Goal: Obtain resource: Obtain resource

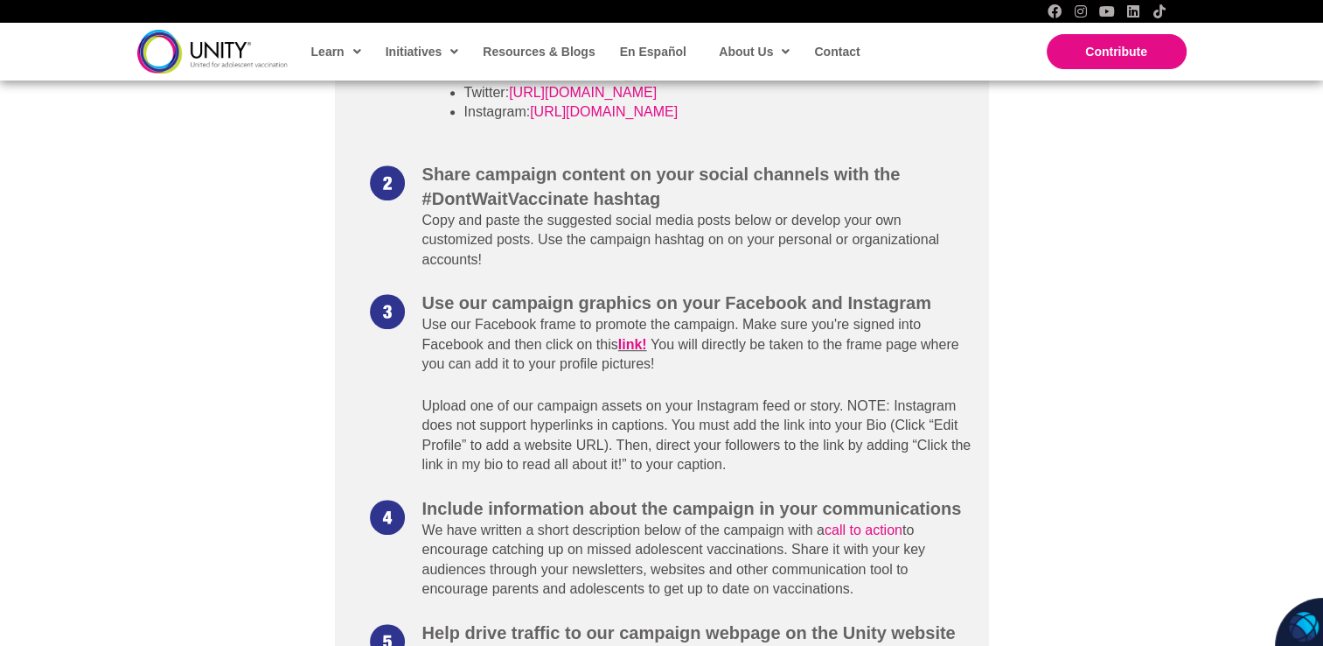
scroll to position [1017, 0]
click at [63, 17] on div at bounding box center [661, 11] width 1323 height 23
click at [311, 454] on div "What Can You Do? Follow @UnityConsortium on social media and share our content …" at bounding box center [661, 453] width 1323 height 1085
click at [637, 345] on link "link!" at bounding box center [632, 343] width 29 height 15
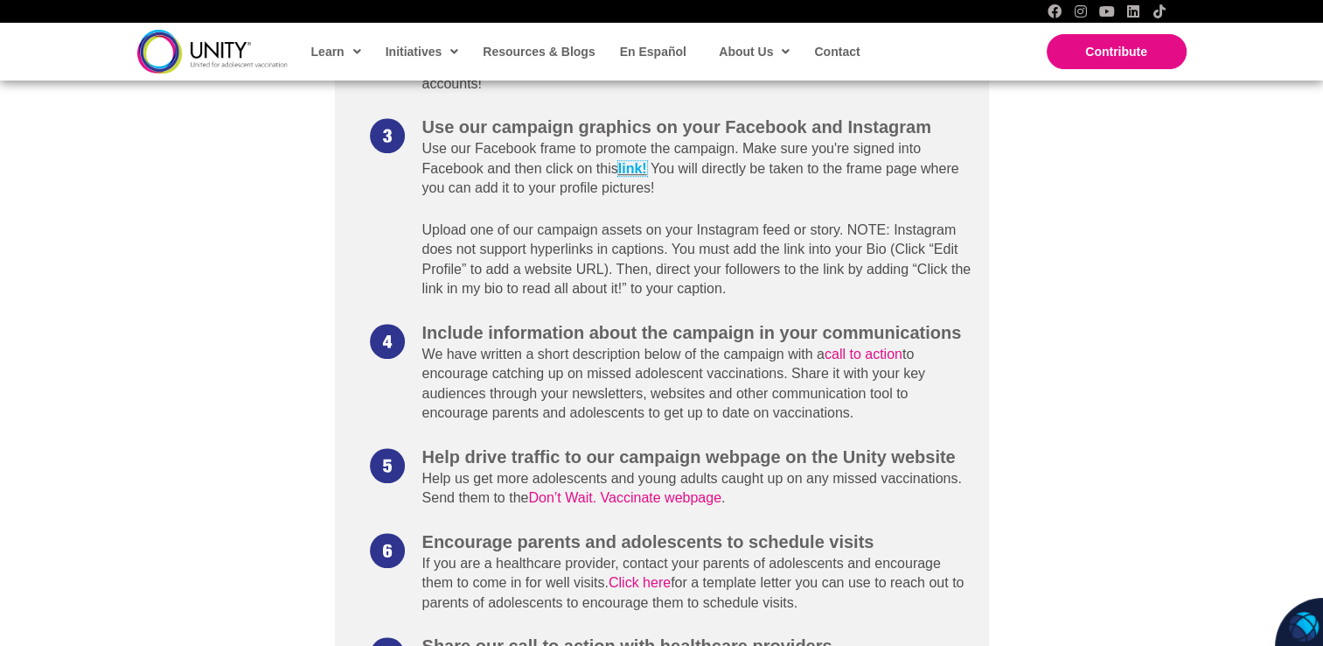
scroll to position [1206, 0]
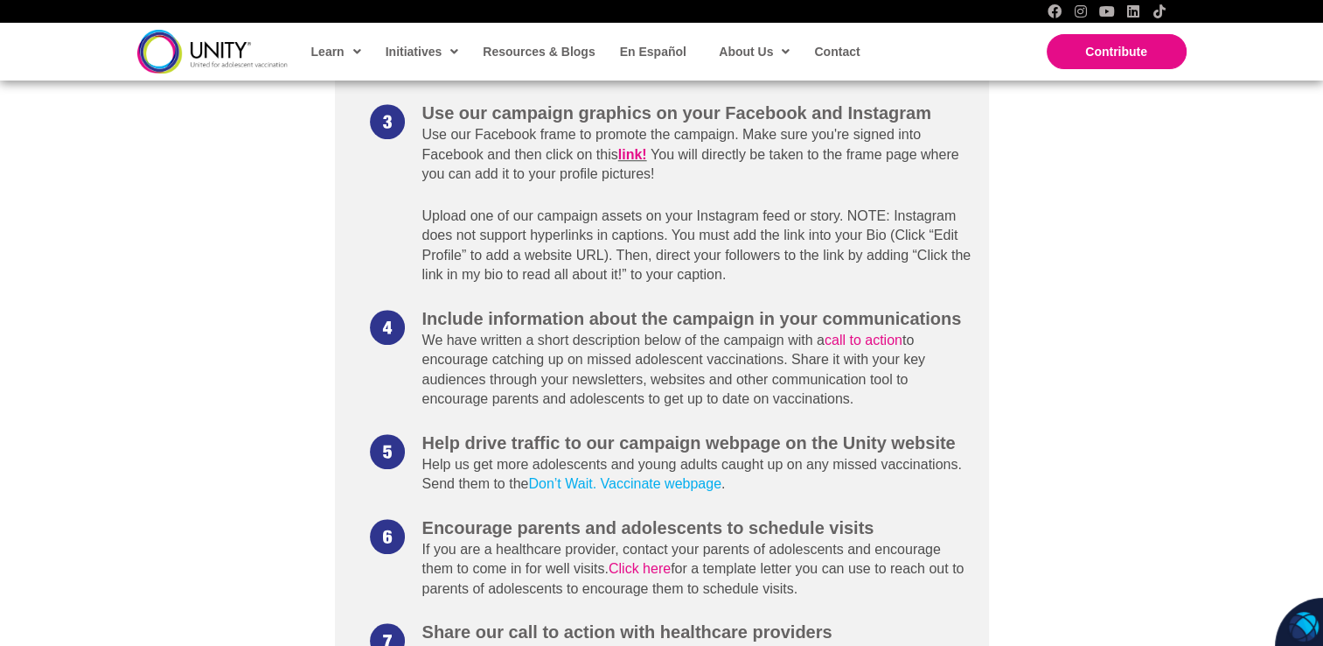
click at [651, 485] on link "Don’t Wait. Vaccinate webpage" at bounding box center [624, 483] width 193 height 15
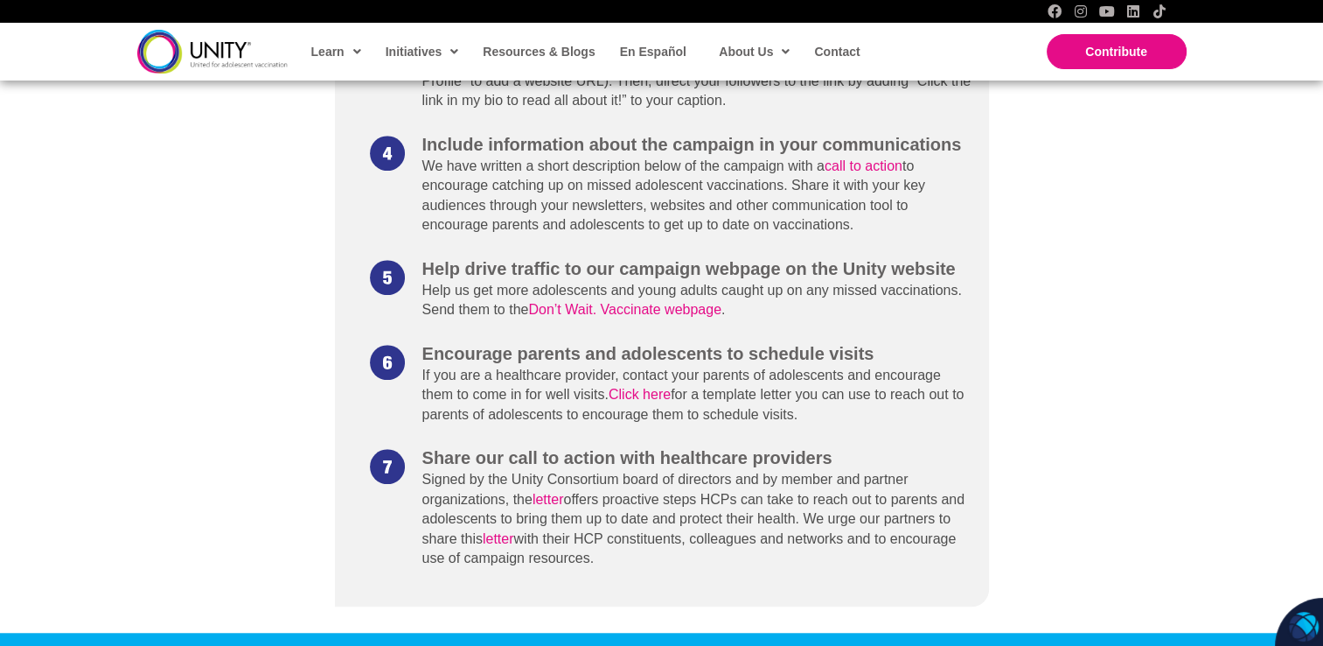
scroll to position [1382, 0]
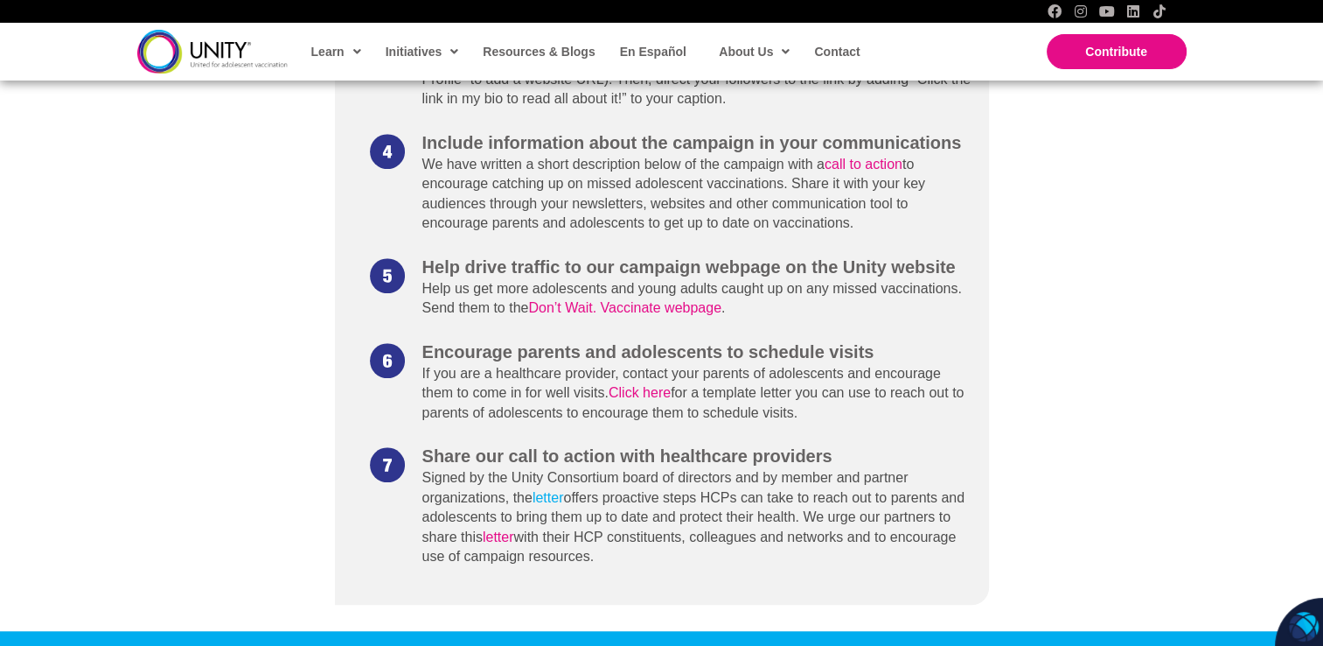
click at [553, 503] on link "letter" at bounding box center [548, 497] width 31 height 15
